Goal: Information Seeking & Learning: Learn about a topic

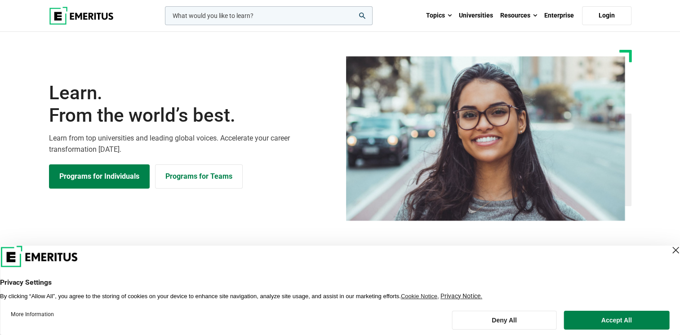
click at [217, 15] on input "woocommerce-product-search-field-0" at bounding box center [269, 15] width 208 height 19
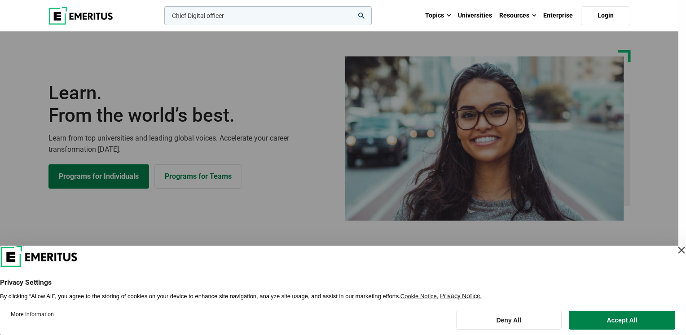
type input "Chief Digital officer"
click at [163, 18] on button "search" at bounding box center [163, 18] width 0 height 0
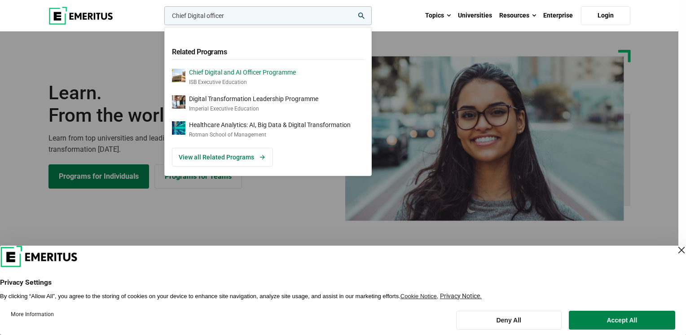
click at [242, 79] on p "ISB Executive Education" at bounding box center [242, 83] width 107 height 8
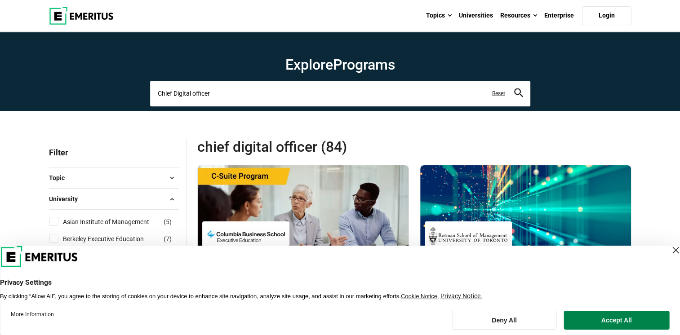
drag, startPoint x: 228, startPoint y: 91, endPoint x: 36, endPoint y: 80, distance: 191.7
click at [36, 80] on section "Explore Programs Chief Digital officer Related Programs Chief Executive Officer…" at bounding box center [340, 71] width 680 height 79
type input "Chief Executive officer"
click at [514, 89] on button "search" at bounding box center [518, 94] width 9 height 10
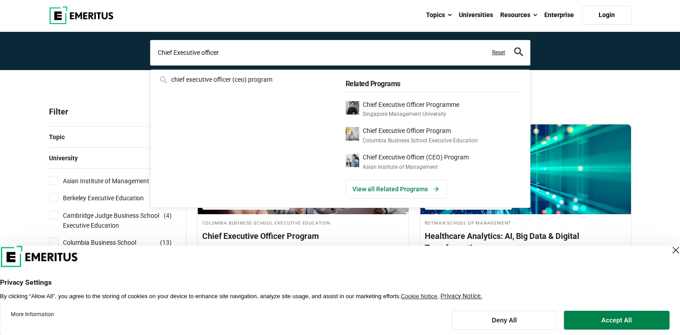
scroll to position [90, 0]
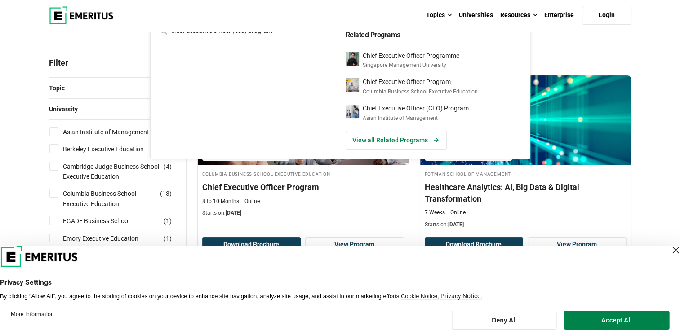
click at [415, 143] on link "View all Related Programs" at bounding box center [395, 140] width 101 height 19
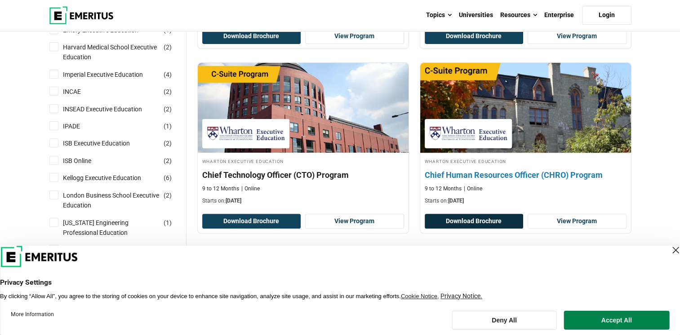
scroll to position [314, 0]
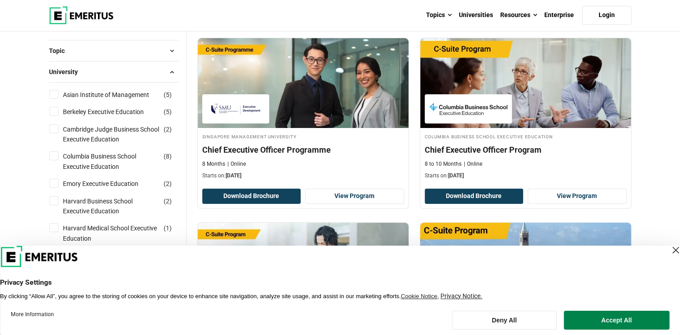
scroll to position [270, 0]
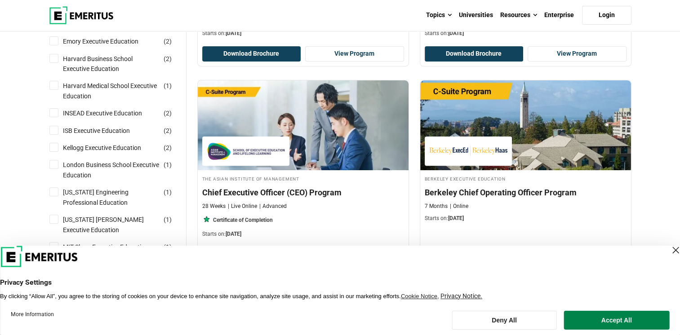
click at [669, 252] on div "Close Layer" at bounding box center [675, 250] width 13 height 13
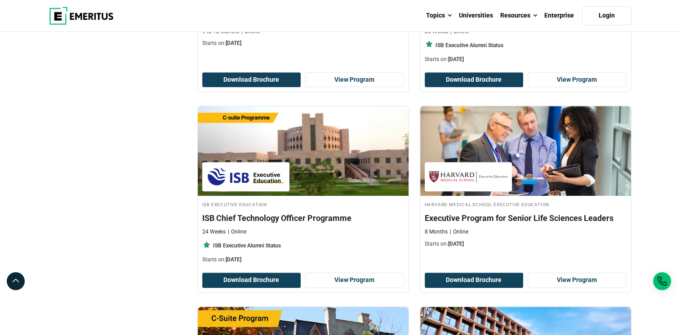
scroll to position [0, 0]
